Goal: Connect with others: Connect with other users

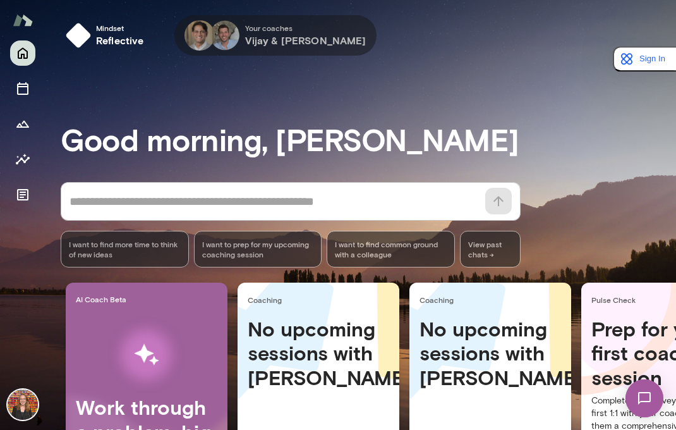
click at [274, 40] on h6 "Vijay & David" at bounding box center [305, 40] width 121 height 15
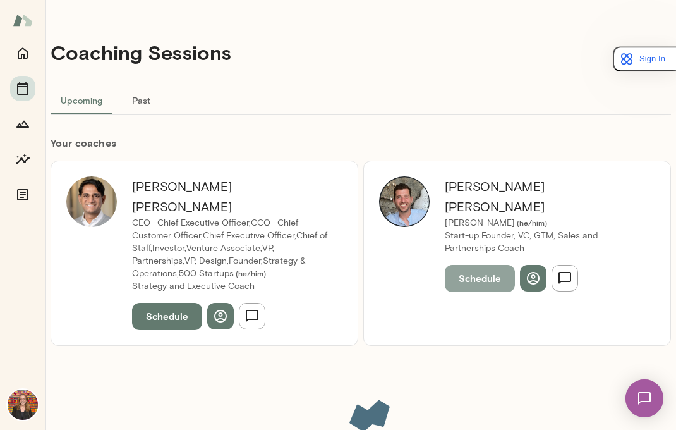
click at [477, 265] on button "Schedule" at bounding box center [480, 278] width 70 height 27
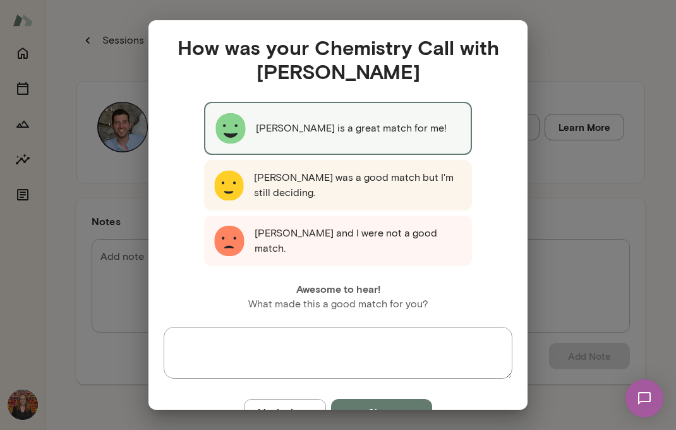
scroll to position [31, 0]
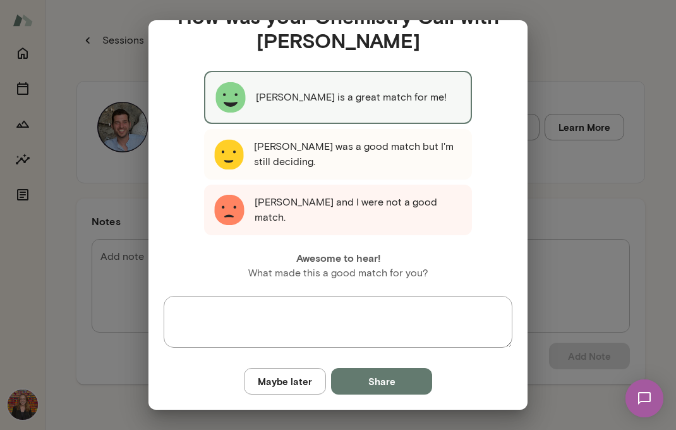
click at [401, 380] on button "Share" at bounding box center [381, 381] width 101 height 27
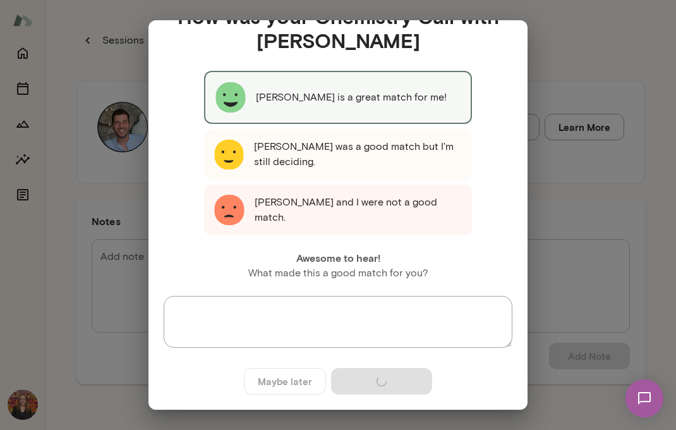
scroll to position [0, 0]
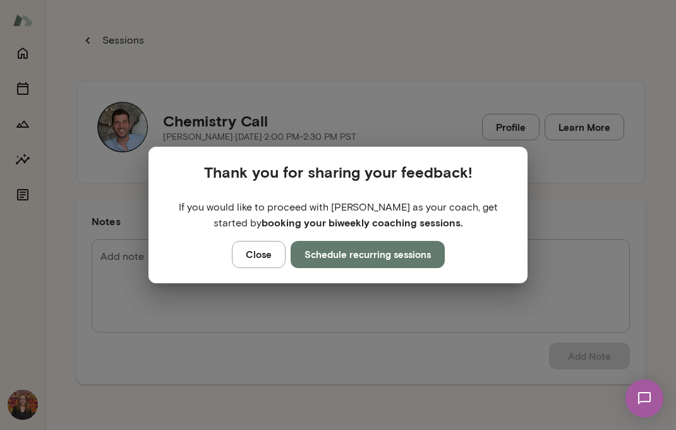
click at [270, 256] on button "Close" at bounding box center [259, 254] width 54 height 27
